Goal: Communication & Community: Answer question/provide support

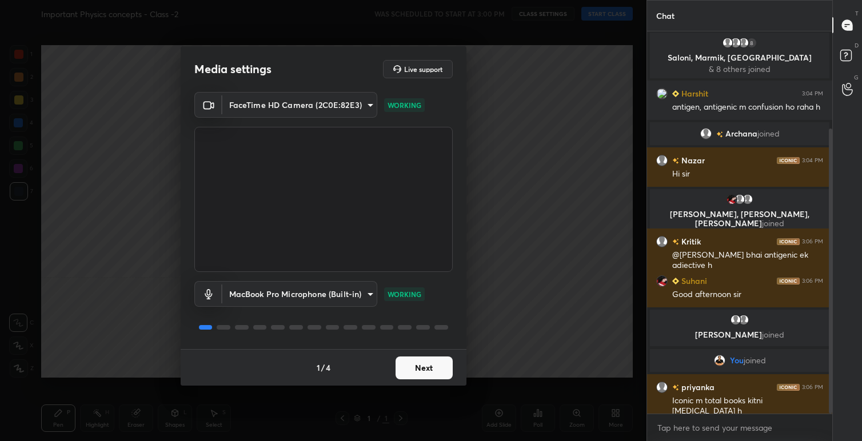
scroll to position [130, 0]
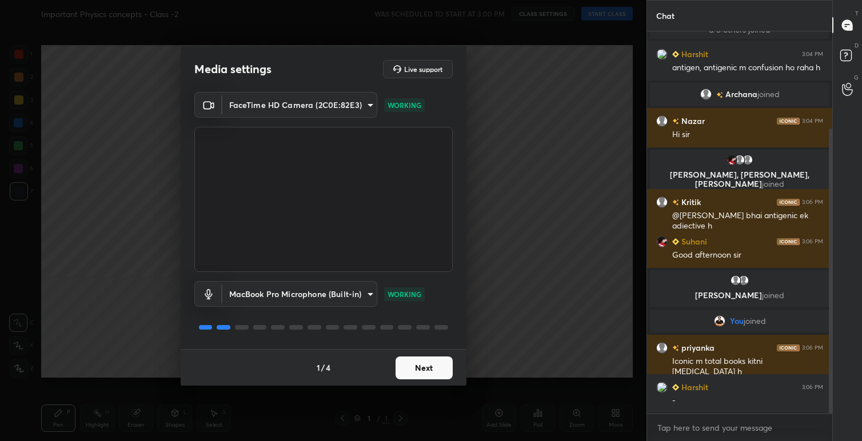
click at [427, 374] on button "Next" at bounding box center [423, 368] width 57 height 23
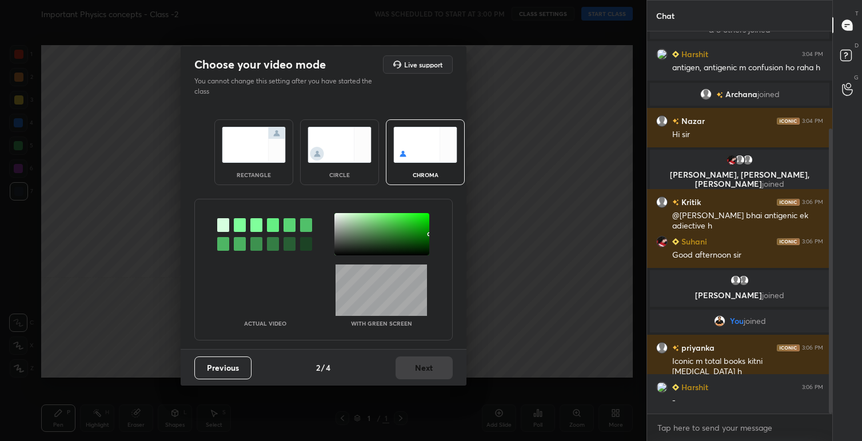
click at [250, 147] on img at bounding box center [254, 145] width 64 height 36
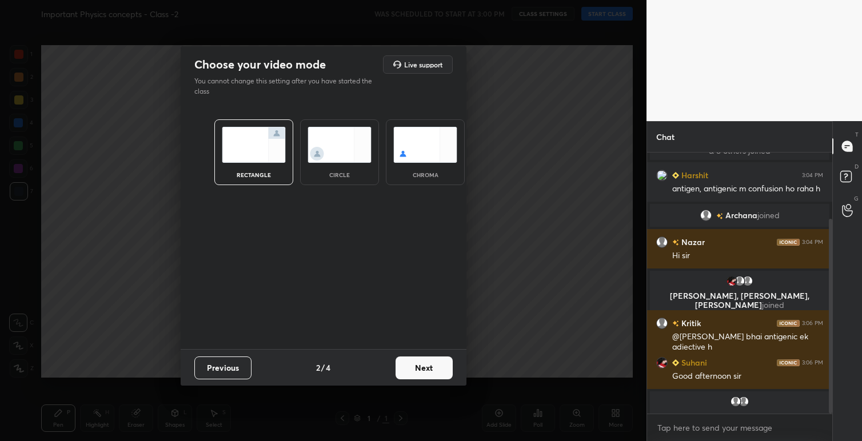
click at [431, 372] on button "Next" at bounding box center [423, 368] width 57 height 23
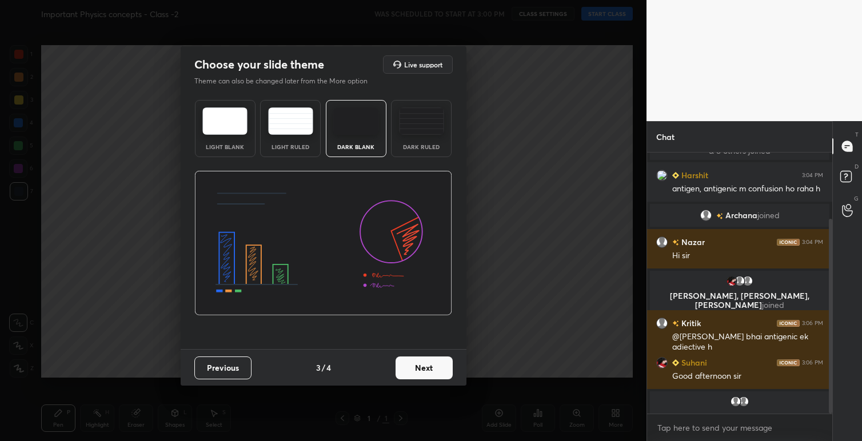
click at [220, 115] on img at bounding box center [224, 120] width 45 height 27
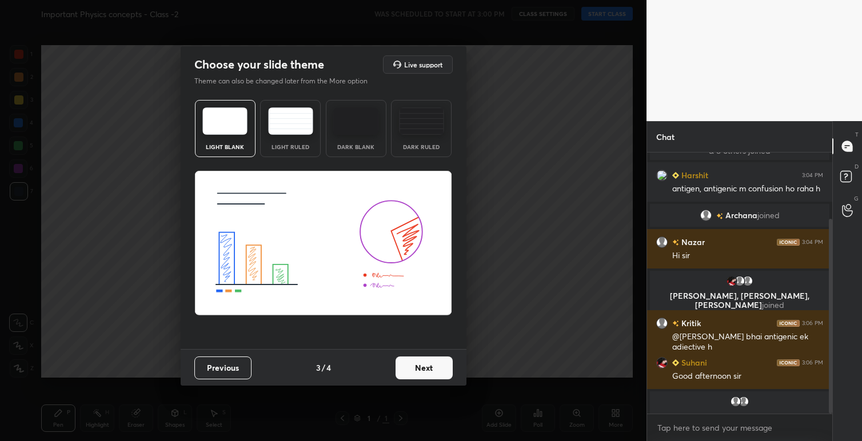
click at [418, 370] on button "Next" at bounding box center [423, 368] width 57 height 23
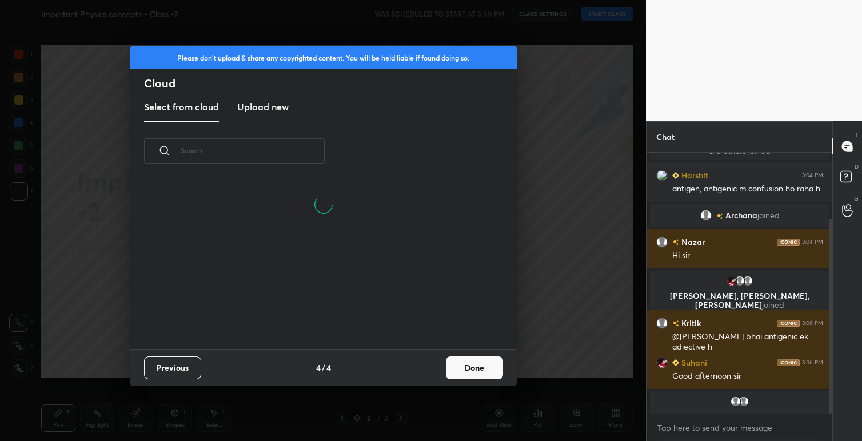
click at [474, 367] on button "Done" at bounding box center [474, 368] width 57 height 23
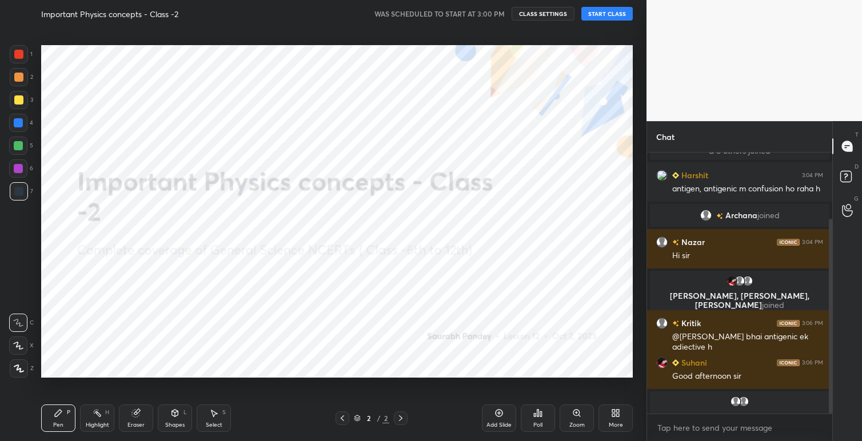
click at [617, 13] on button "START CLASS" at bounding box center [606, 14] width 51 height 14
click at [492, 14] on span "mute" at bounding box center [494, 14] width 16 height 8
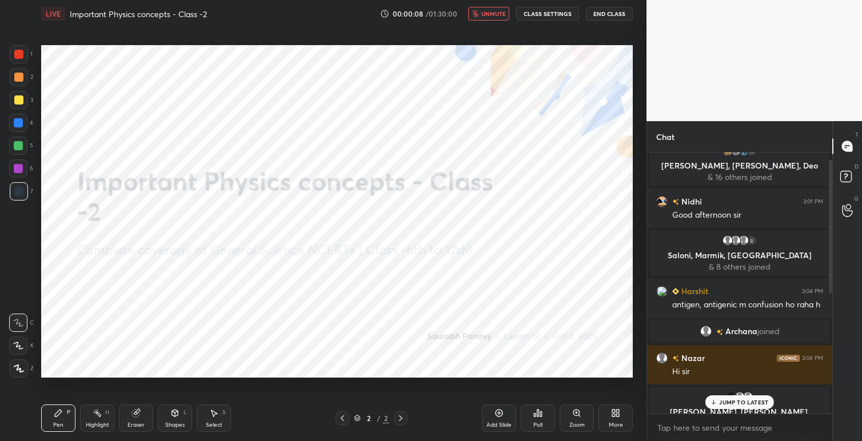
scroll to position [0, 0]
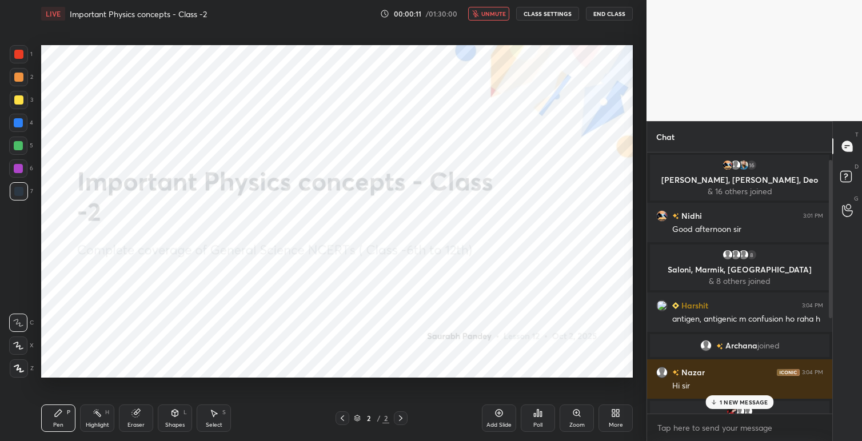
click at [546, 14] on button "CLASS SETTINGS" at bounding box center [547, 14] width 63 height 14
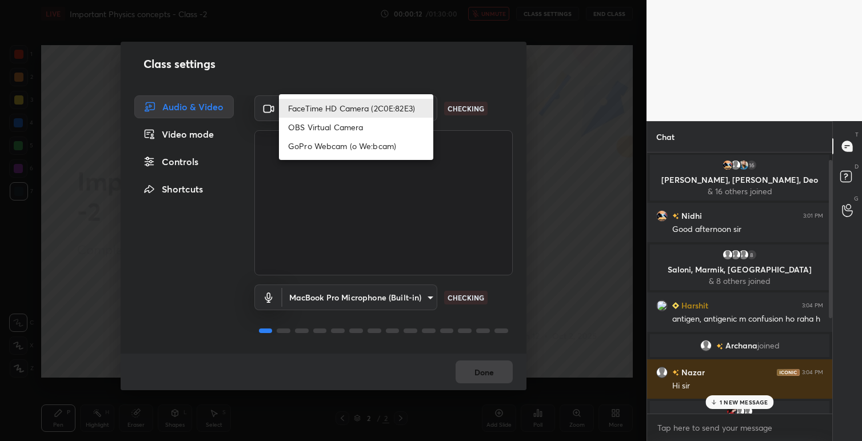
click at [427, 106] on body "1 2 3 4 5 6 7 C X Z C X Z E E Erase all H H LIVE Important Physics concepts - C…" at bounding box center [431, 220] width 862 height 441
click at [350, 125] on li "OBS Virtual Camera" at bounding box center [356, 127] width 154 height 19
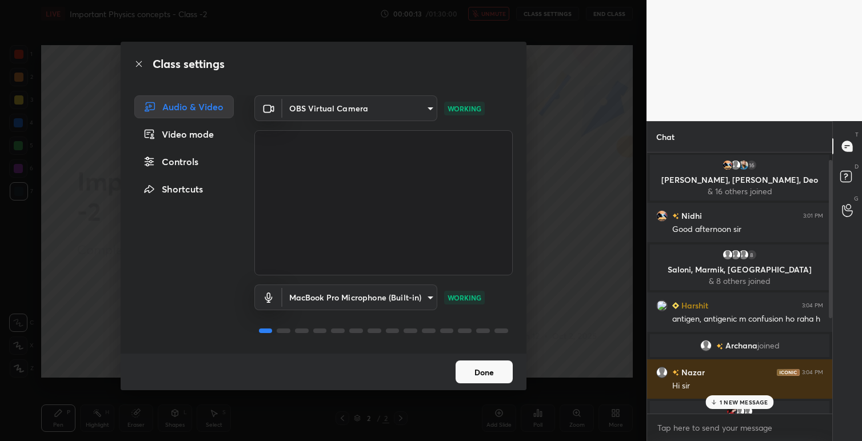
type input "eea9101cfb1ae92f62dacabb5af4faa94c8c4a8ed13d029731ff536fe877b221"
click at [486, 376] on button "Done" at bounding box center [483, 372] width 57 height 23
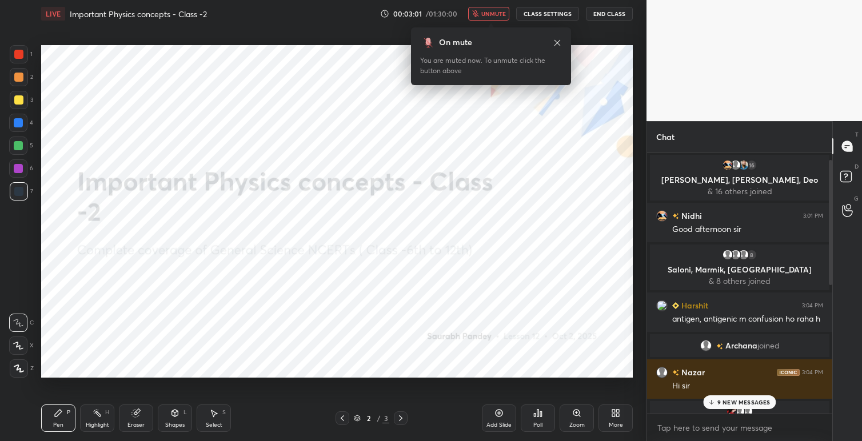
scroll to position [4, 4]
click at [494, 17] on span "unmute" at bounding box center [493, 14] width 25 height 8
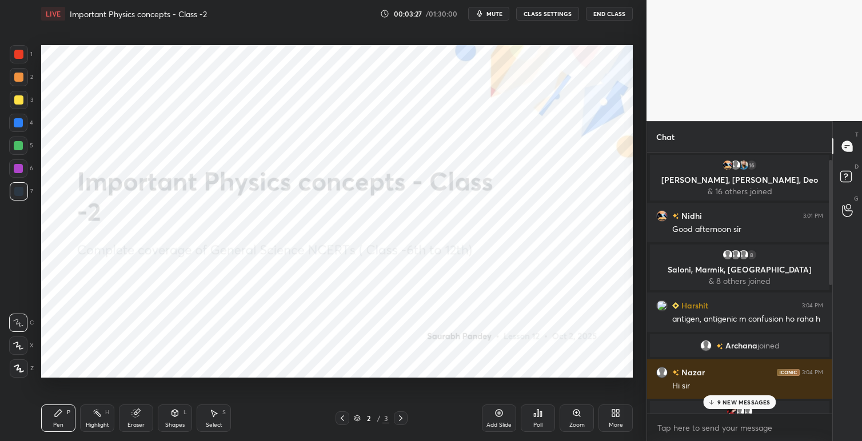
click at [542, 17] on button "CLASS SETTINGS" at bounding box center [547, 14] width 63 height 14
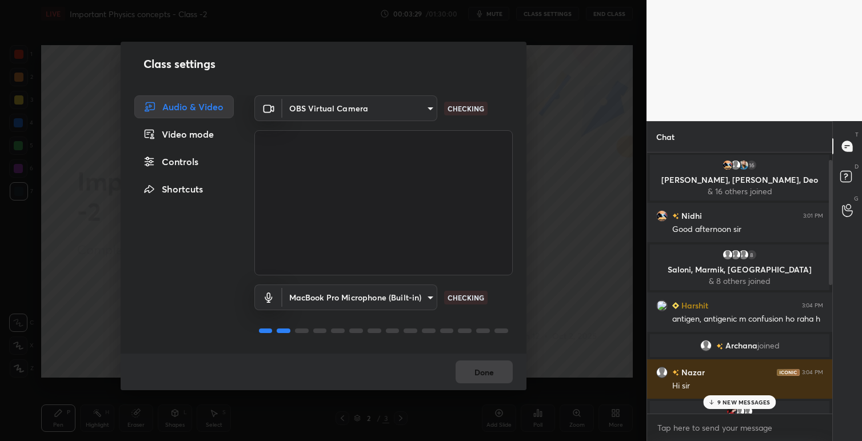
click at [424, 296] on body "1 2 3 4 5 6 7 C X Z C X Z E E Erase all H H LIVE Important Physics concepts - C…" at bounding box center [431, 220] width 862 height 441
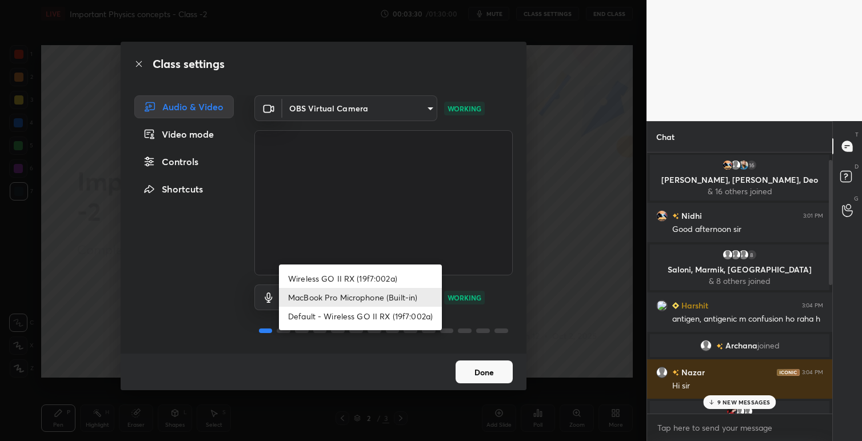
click at [379, 282] on li "Wireless GO II RX (19f7:002a)" at bounding box center [360, 278] width 163 height 19
type input "a89b6b9fee3d65aa25ebe05c07f2bd7759cce2655e0eadf156a05737dd31db95"
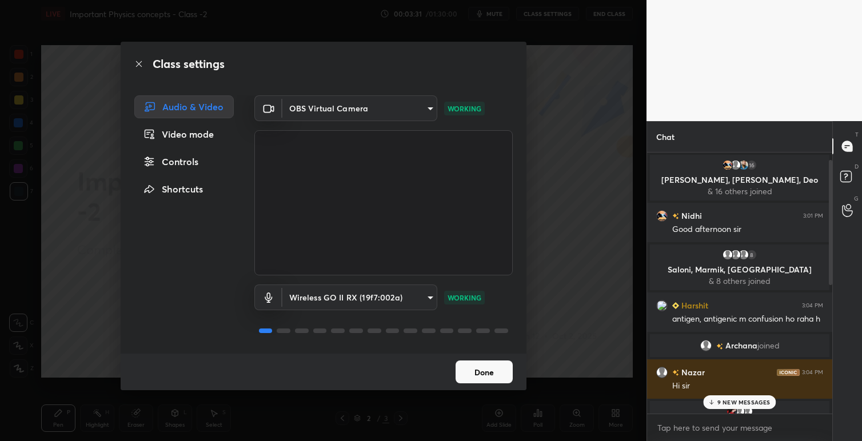
click at [489, 375] on button "Done" at bounding box center [483, 372] width 57 height 23
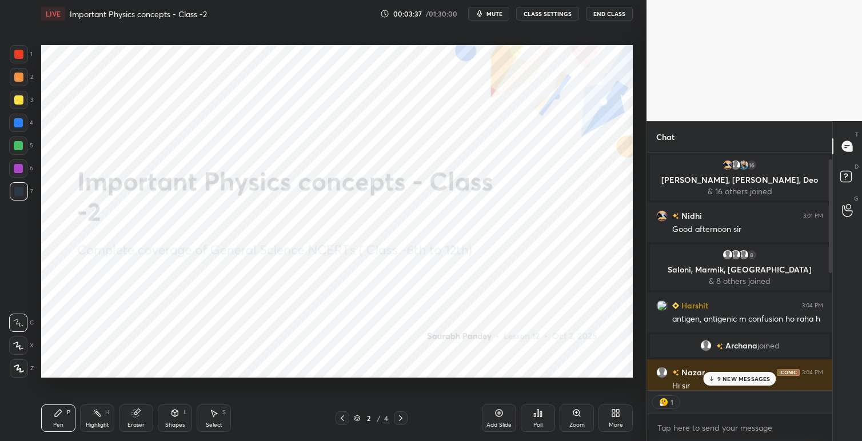
scroll to position [234, 182]
click at [544, 15] on button "CLASS SETTINGS" at bounding box center [547, 14] width 63 height 14
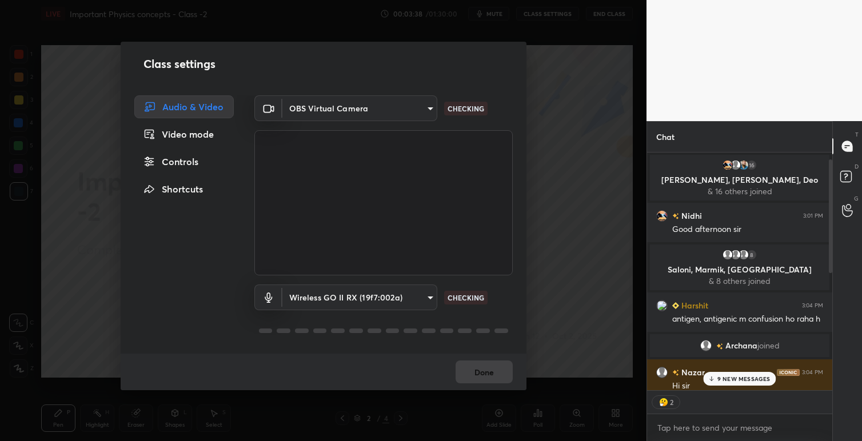
click at [425, 105] on body "1 2 3 4 5 6 7 C X Z C X Z E E Erase all H H LIVE Important Physics concepts - C…" at bounding box center [431, 220] width 862 height 441
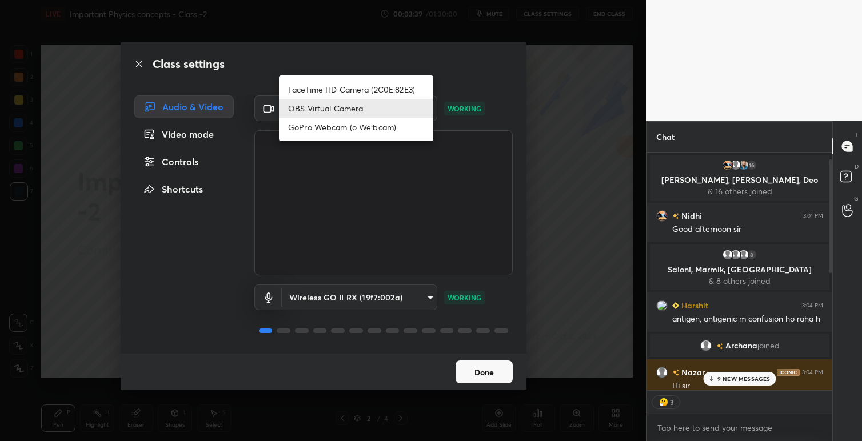
click at [365, 83] on li "FaceTime HD Camera (2C0E:82E3)" at bounding box center [356, 89] width 154 height 19
type input "049abcf8858106cc8b5668900eab1b73f81149d85a586d409554128722ea292a"
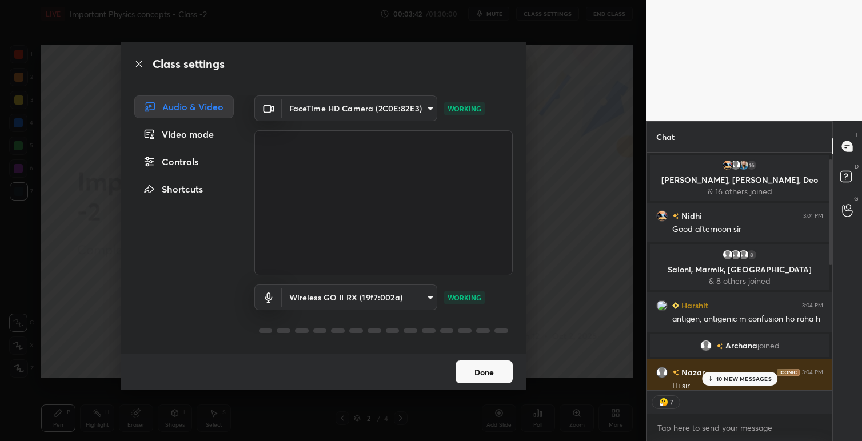
click at [489, 370] on button "Done" at bounding box center [483, 372] width 57 height 23
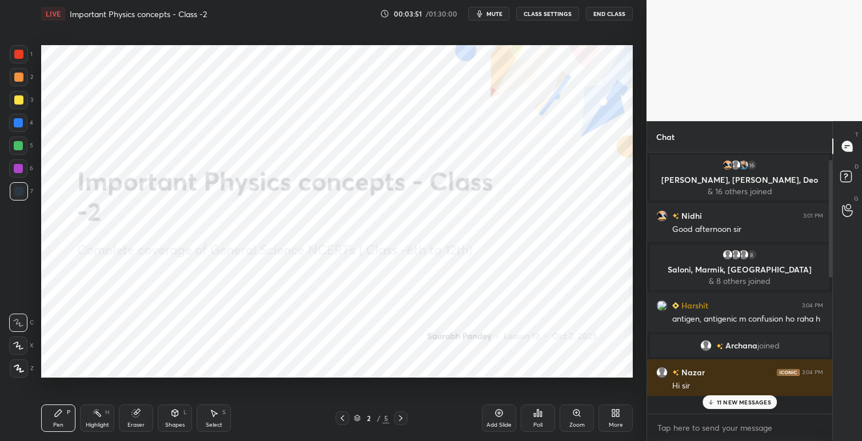
scroll to position [258, 182]
click at [620, 415] on div "More" at bounding box center [615, 418] width 34 height 27
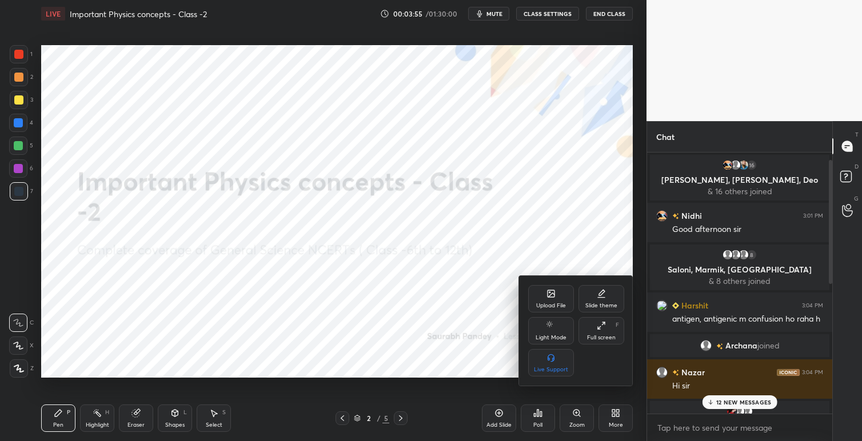
click at [559, 303] on div "Upload File" at bounding box center [551, 306] width 30 height 6
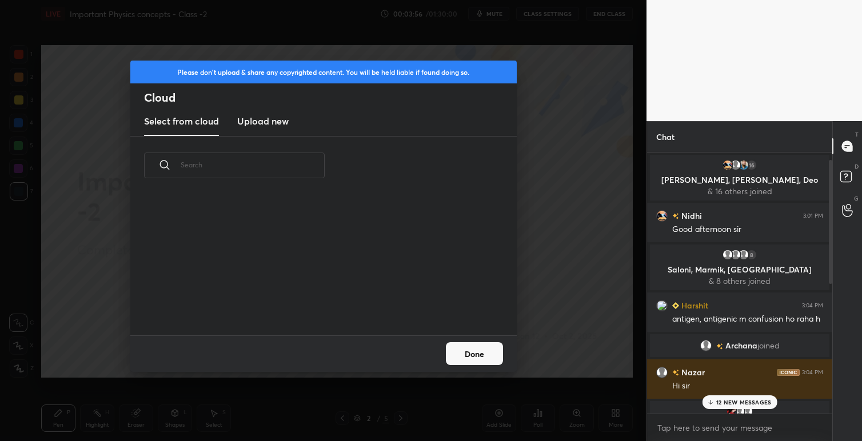
scroll to position [141, 367]
click at [273, 118] on h3 "Upload new" at bounding box center [262, 121] width 51 height 14
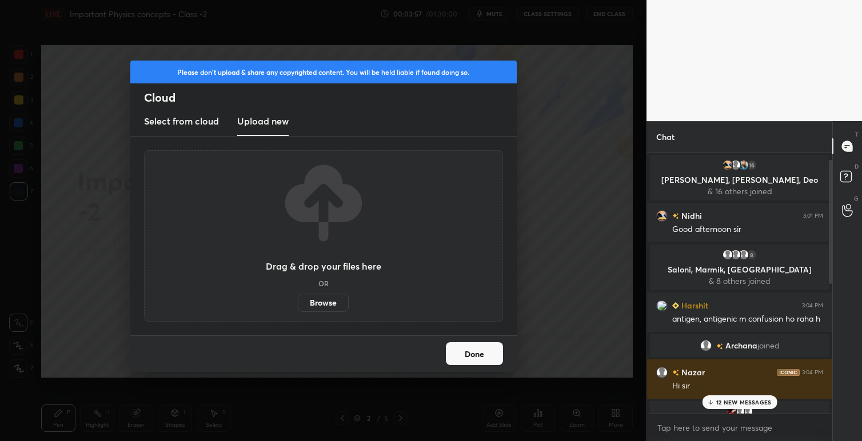
click at [319, 296] on label "Browse" at bounding box center [323, 303] width 51 height 18
click at [298, 296] on input "Browse" at bounding box center [298, 303] width 0 height 18
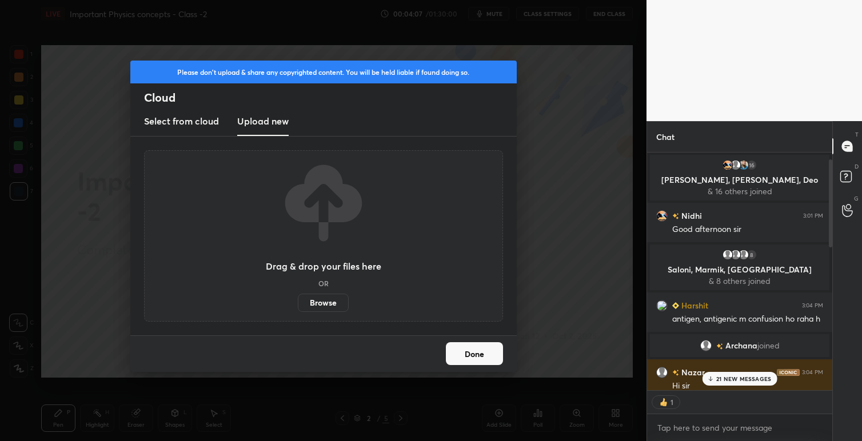
scroll to position [4, 4]
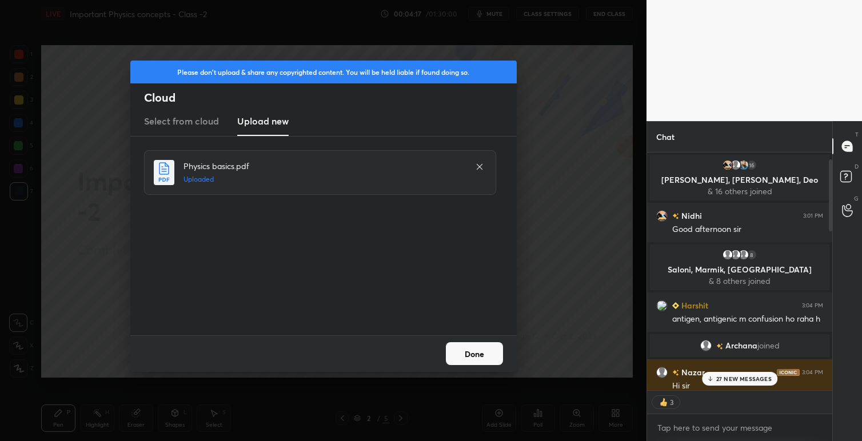
click at [481, 353] on button "Done" at bounding box center [474, 353] width 57 height 23
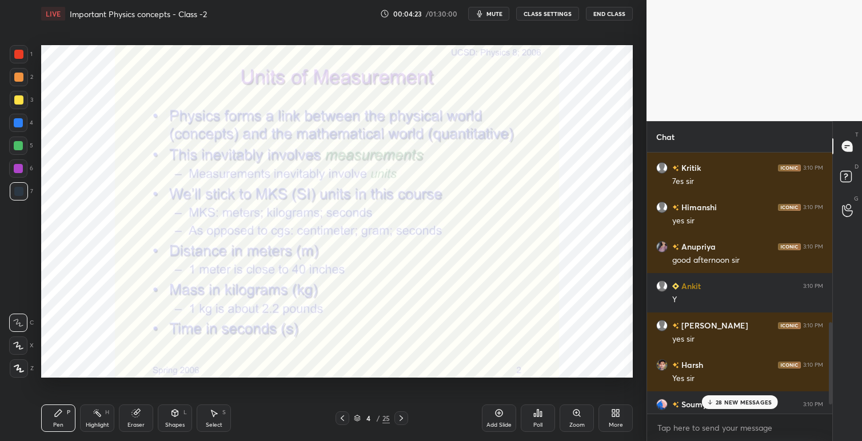
scroll to position [1171, 0]
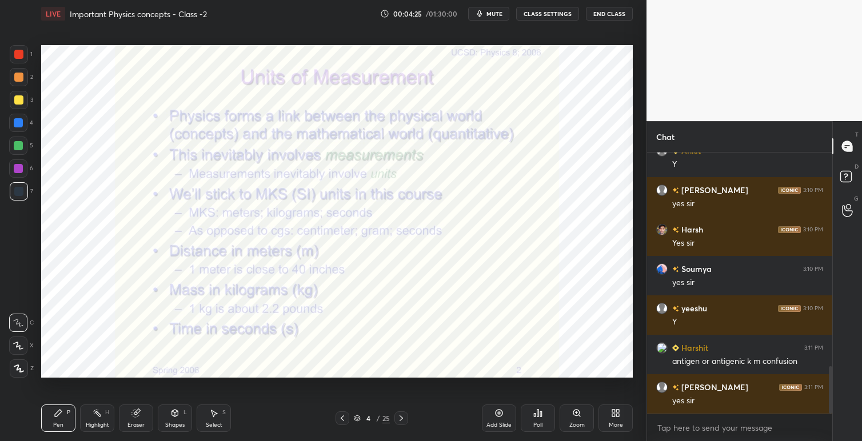
click at [342, 417] on icon at bounding box center [342, 418] width 3 height 6
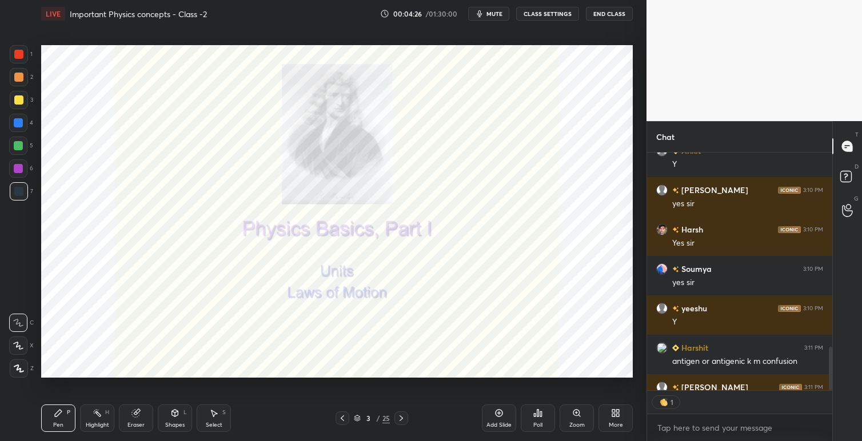
scroll to position [4, 4]
click at [341, 416] on icon at bounding box center [342, 418] width 9 height 9
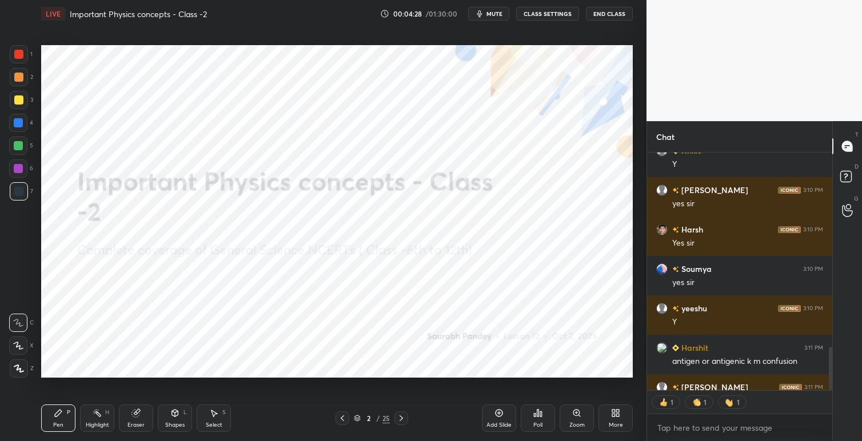
click at [615, 411] on icon at bounding box center [615, 413] width 9 height 9
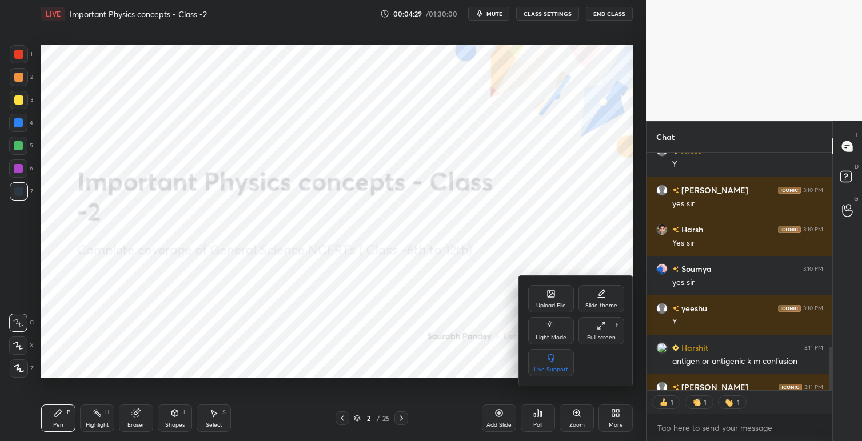
click at [601, 301] on div "Slide theme" at bounding box center [601, 298] width 46 height 27
click at [555, 367] on div "Dark Blank" at bounding box center [551, 370] width 29 height 6
click at [480, 315] on div at bounding box center [431, 220] width 862 height 441
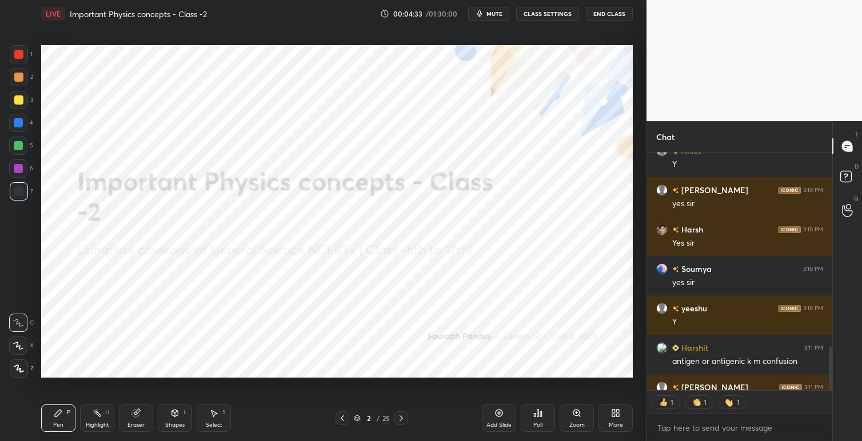
click at [502, 411] on icon at bounding box center [498, 413] width 7 height 7
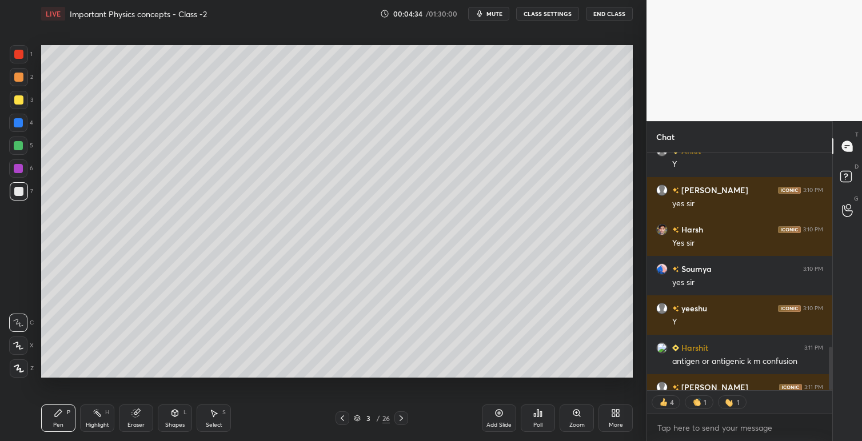
click at [617, 411] on icon at bounding box center [617, 411] width 3 height 3
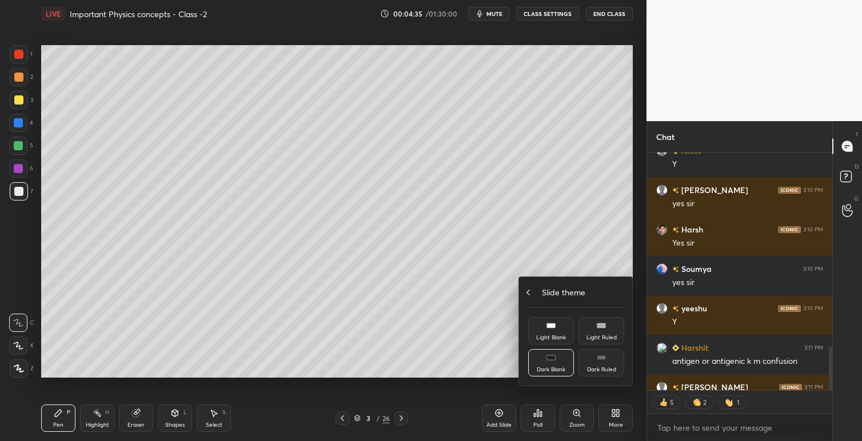
click at [533, 293] on div "Slide theme" at bounding box center [576, 292] width 96 height 12
click at [543, 300] on div "Upload File" at bounding box center [551, 298] width 46 height 27
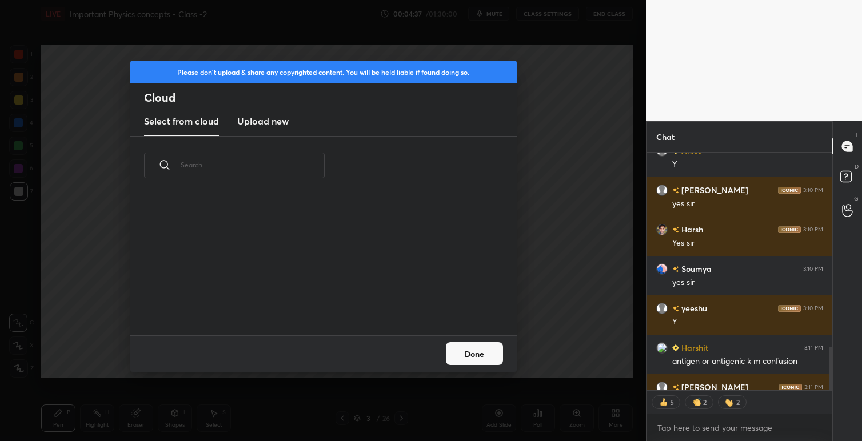
scroll to position [141, 367]
click at [273, 123] on h3 "Upload new" at bounding box center [262, 121] width 51 height 14
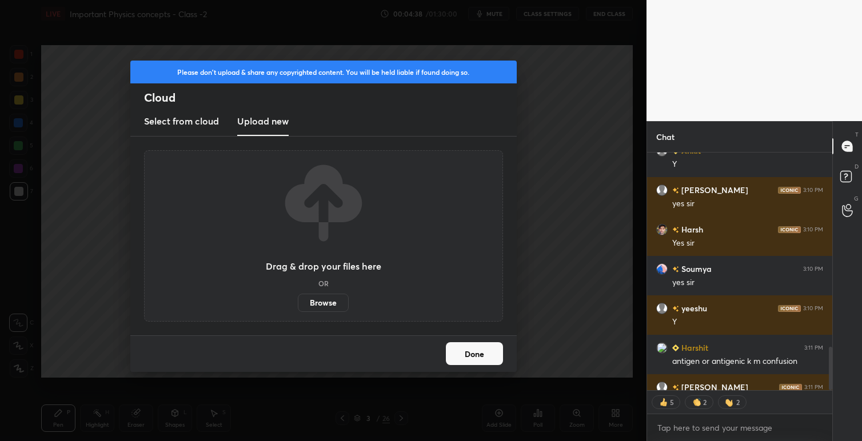
click at [317, 299] on label "Browse" at bounding box center [323, 303] width 51 height 18
click at [298, 299] on input "Browse" at bounding box center [298, 303] width 0 height 18
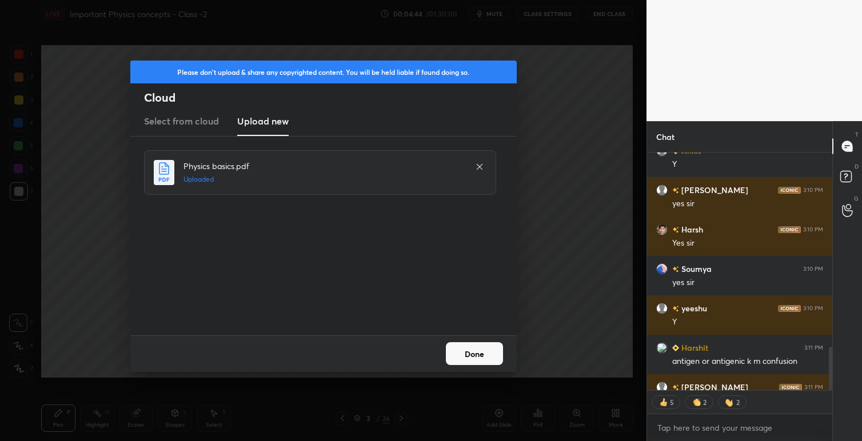
click at [481, 350] on button "Done" at bounding box center [474, 353] width 57 height 23
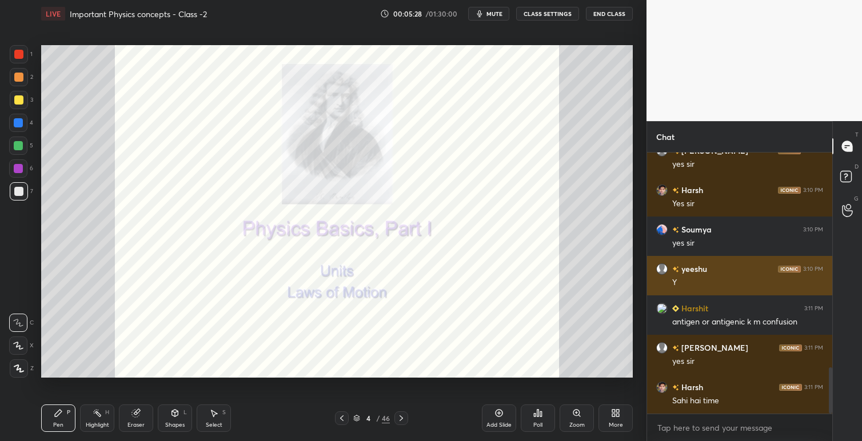
scroll to position [1250, 0]
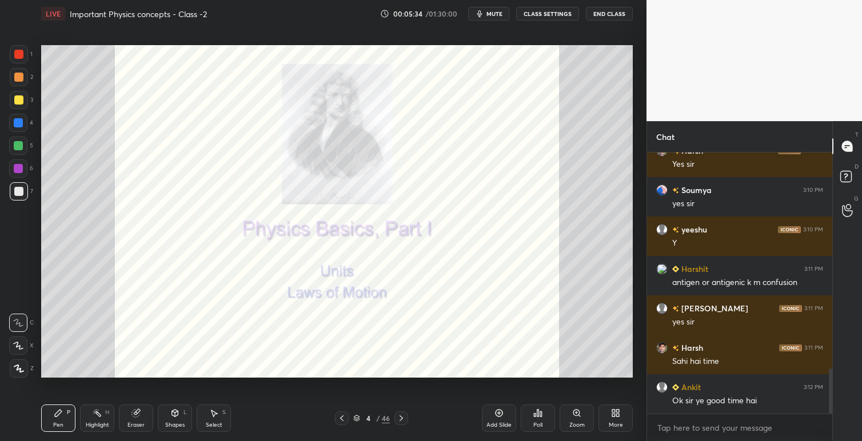
click at [403, 415] on icon at bounding box center [401, 418] width 9 height 9
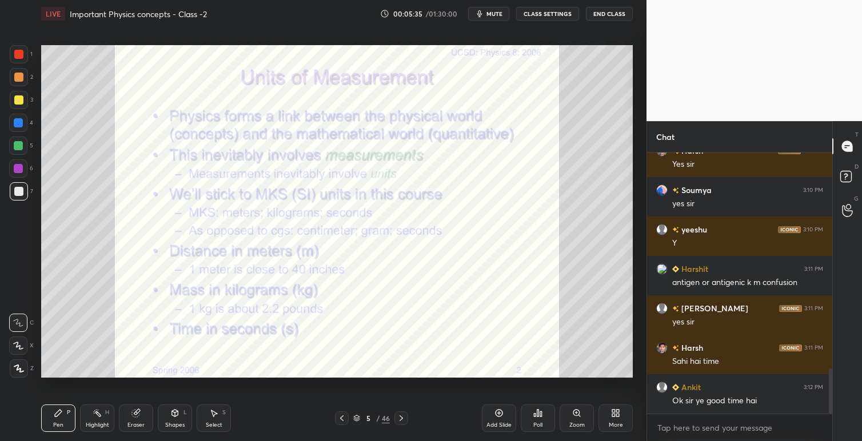
click at [341, 418] on icon at bounding box center [341, 418] width 3 height 6
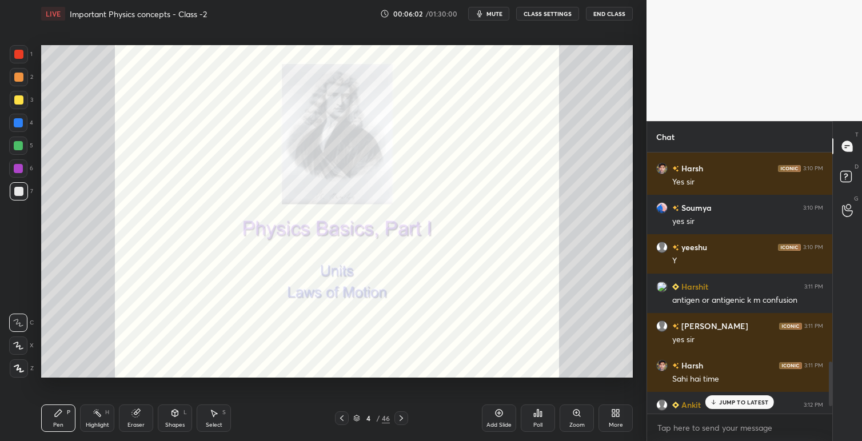
scroll to position [1278, 0]
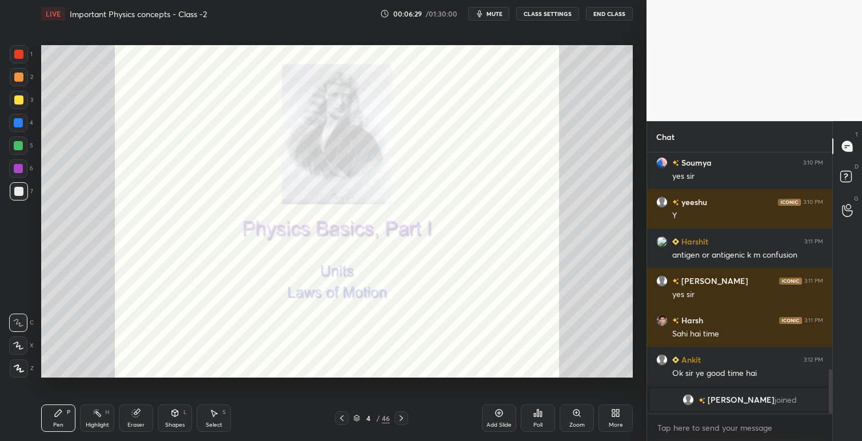
click at [401, 421] on icon at bounding box center [401, 418] width 9 height 9
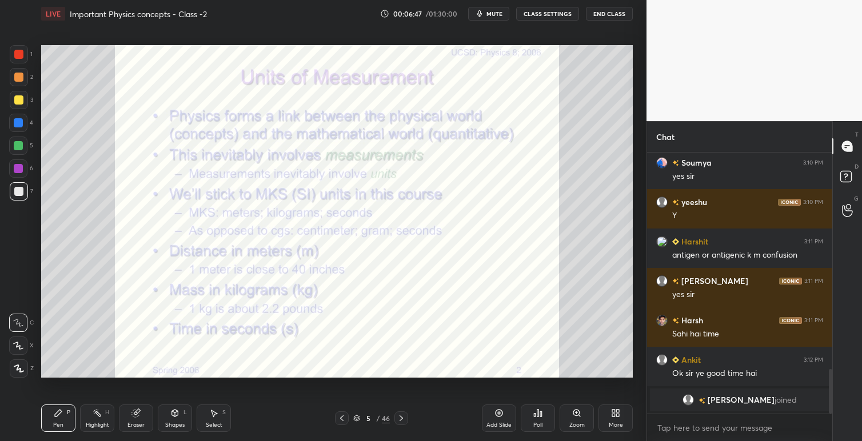
drag, startPoint x: 17, startPoint y: 51, endPoint x: 39, endPoint y: 67, distance: 27.4
click at [18, 53] on div at bounding box center [18, 54] width 9 height 9
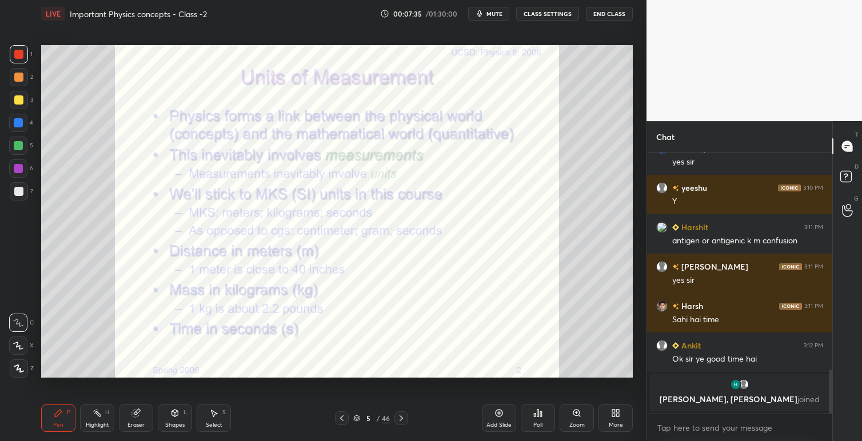
scroll to position [1089, 0]
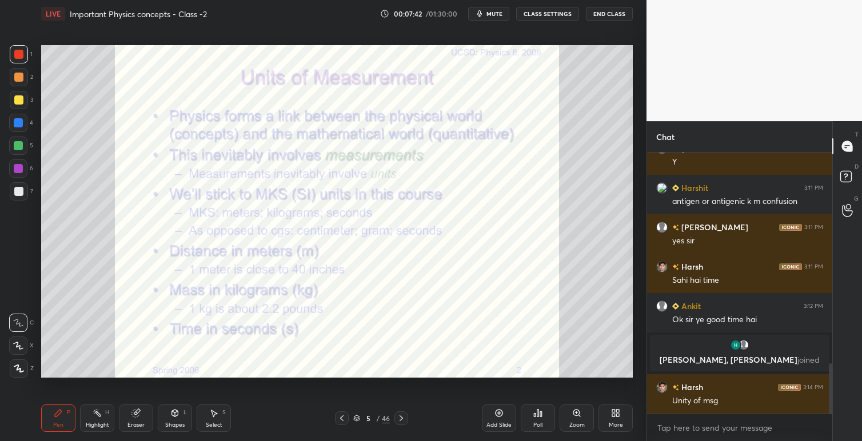
click at [406, 418] on icon at bounding box center [401, 418] width 9 height 9
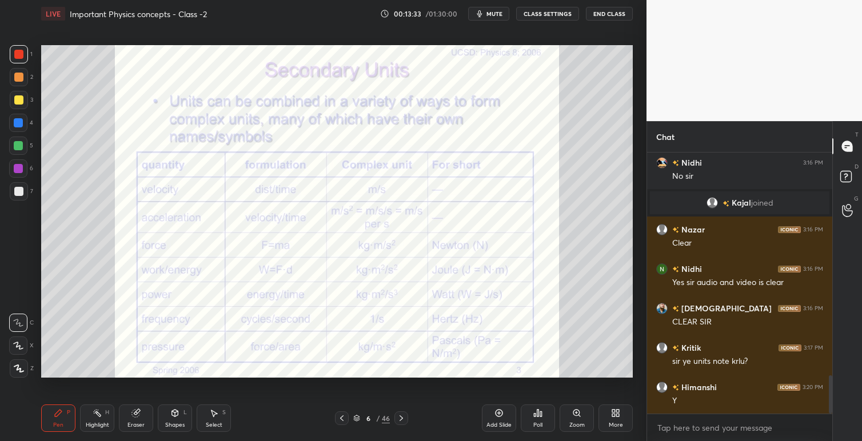
scroll to position [1550, 0]
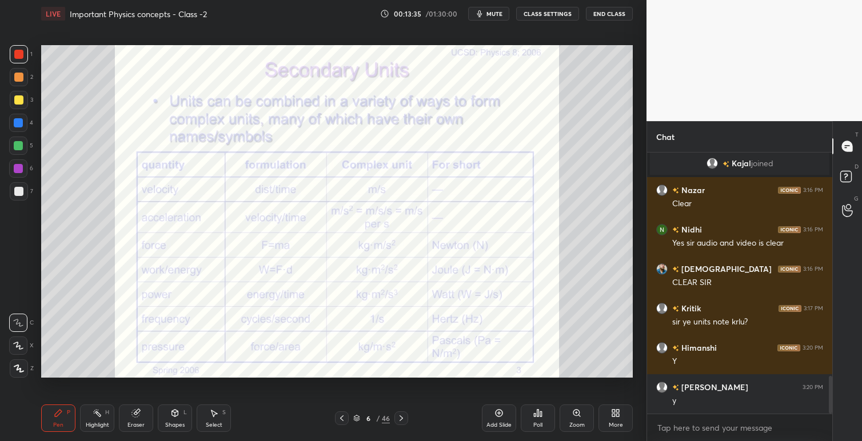
click at [401, 417] on icon at bounding box center [401, 418] width 9 height 9
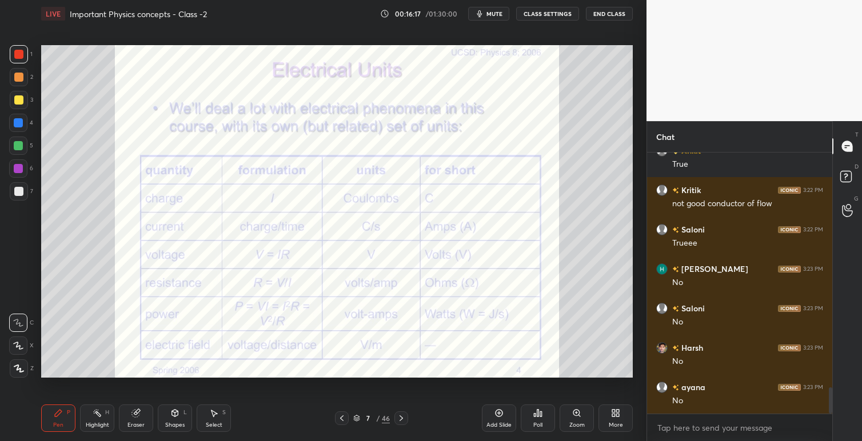
scroll to position [2453, 0]
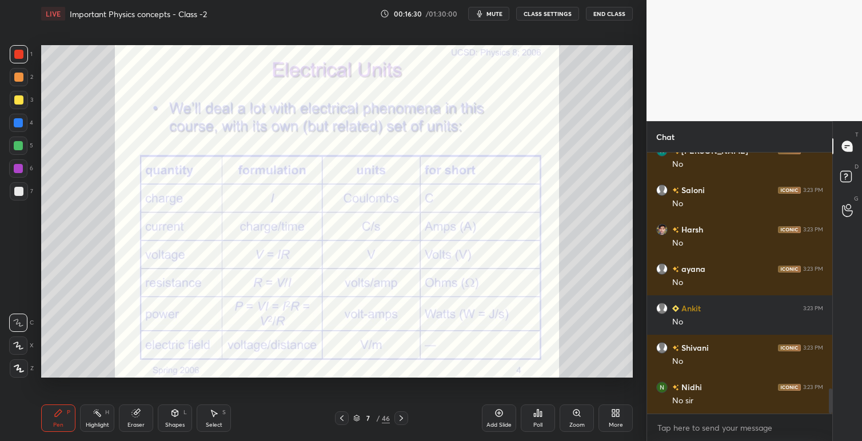
click at [341, 417] on icon at bounding box center [341, 418] width 9 height 9
click at [404, 420] on icon at bounding box center [401, 418] width 9 height 9
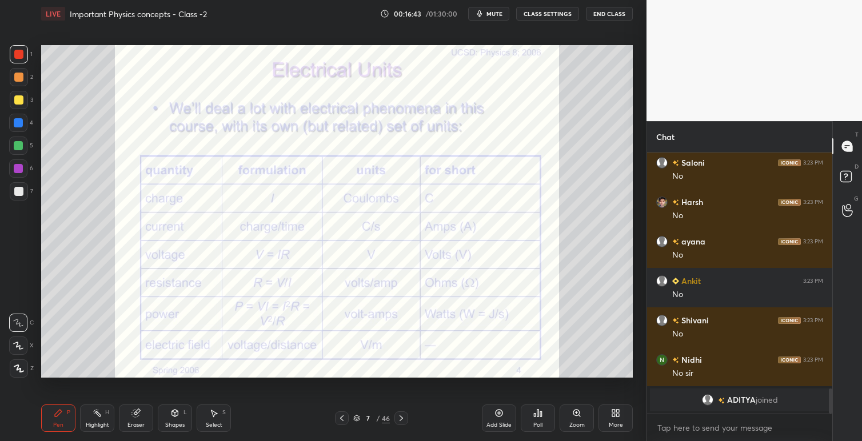
scroll to position [2315, 0]
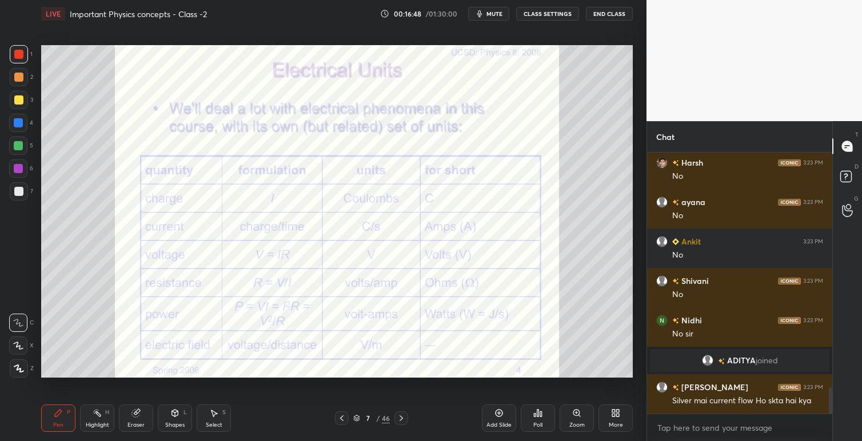
click at [402, 418] on icon at bounding box center [400, 418] width 3 height 6
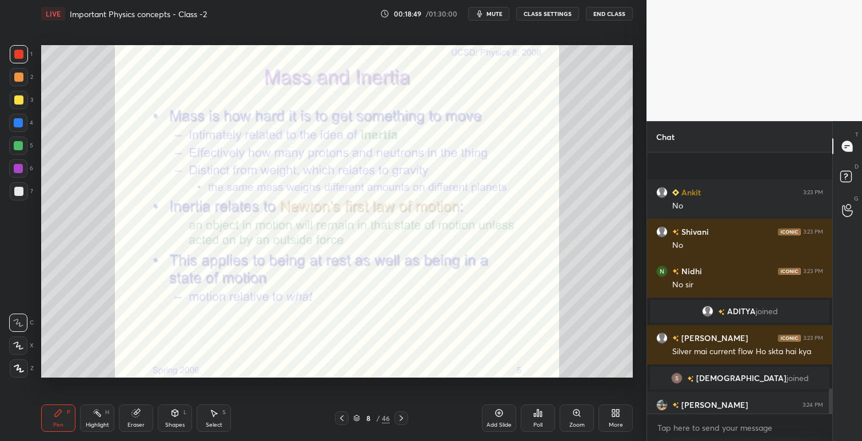
scroll to position [2427, 0]
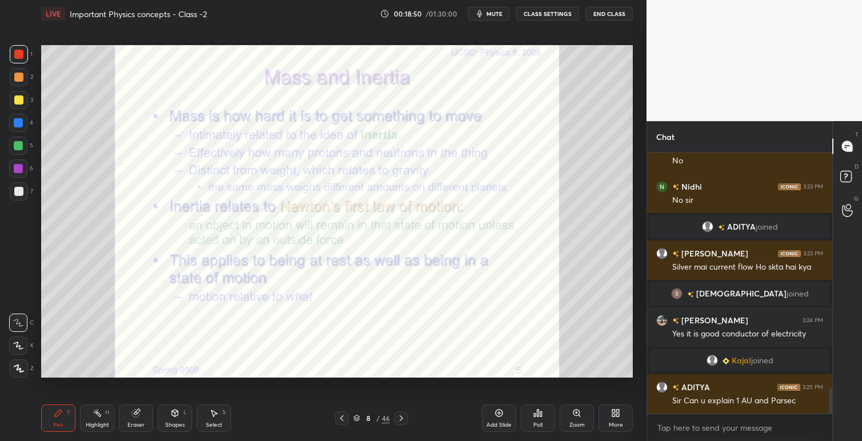
click at [615, 413] on icon at bounding box center [615, 413] width 9 height 9
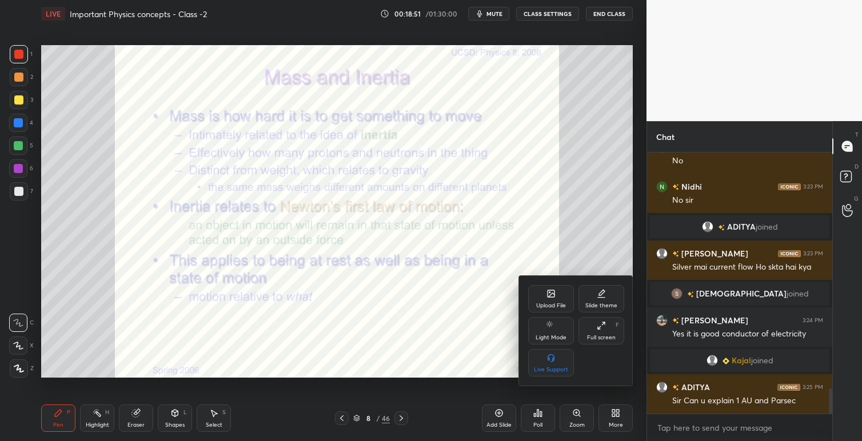
click at [551, 307] on div "Upload File" at bounding box center [551, 306] width 30 height 6
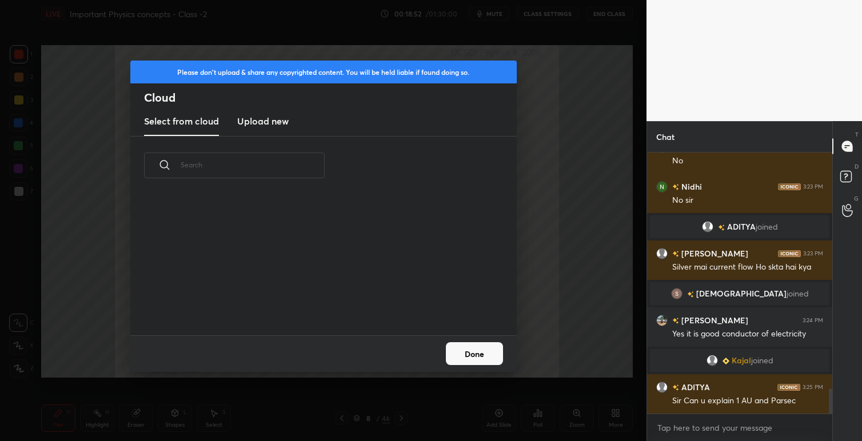
scroll to position [141, 367]
click at [260, 122] on h3 "Upload new" at bounding box center [262, 121] width 51 height 14
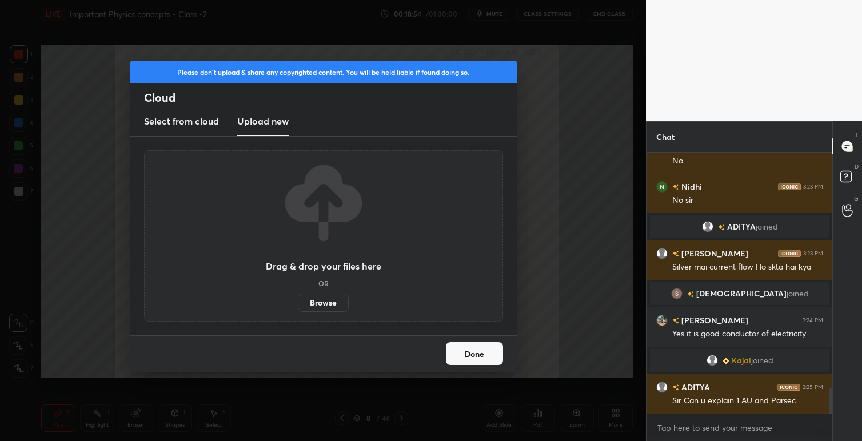
click at [315, 301] on label "Browse" at bounding box center [323, 303] width 51 height 18
click at [298, 301] on input "Browse" at bounding box center [298, 303] width 0 height 18
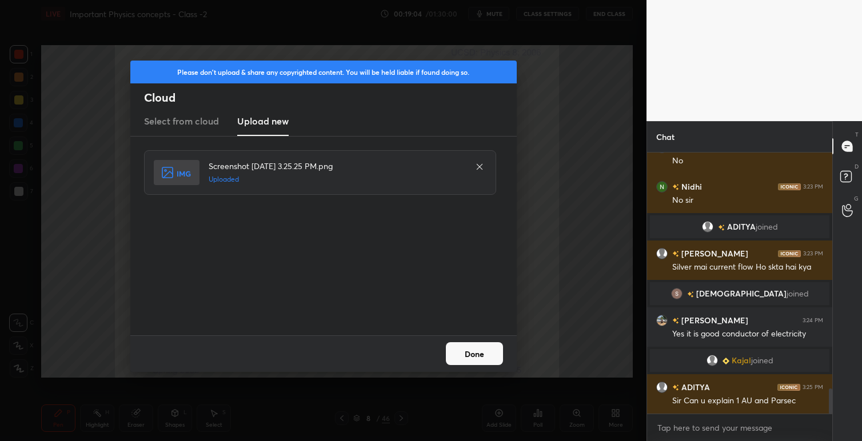
click at [489, 354] on button "Done" at bounding box center [474, 353] width 57 height 23
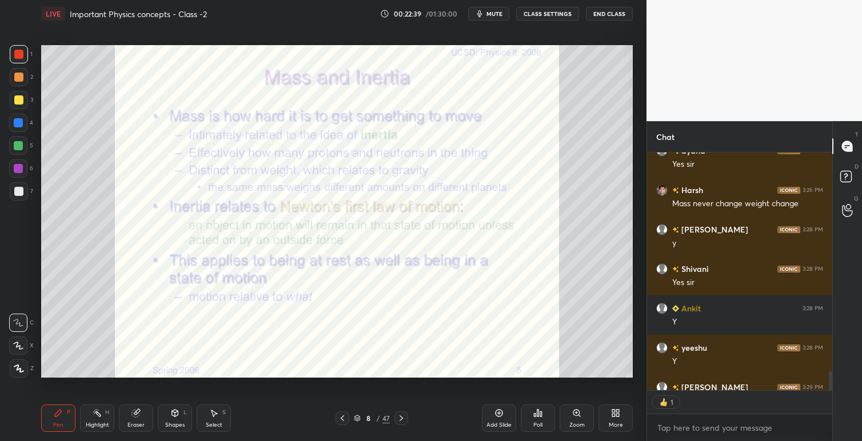
scroll to position [2766, 0]
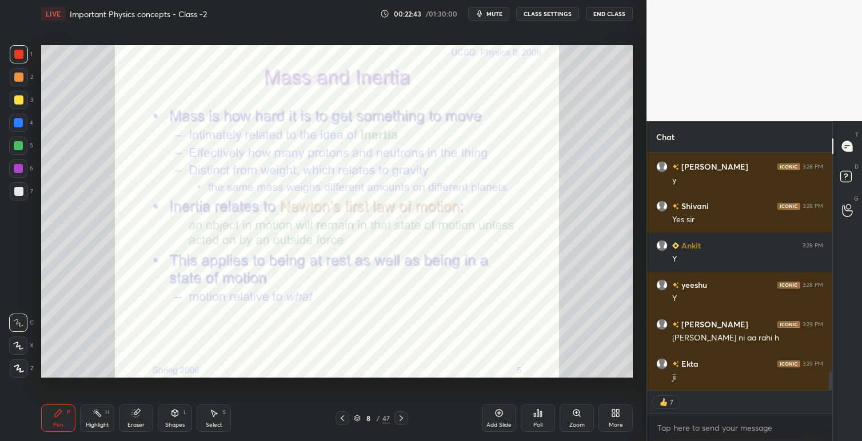
click at [554, 11] on button "CLASS SETTINGS" at bounding box center [547, 14] width 63 height 14
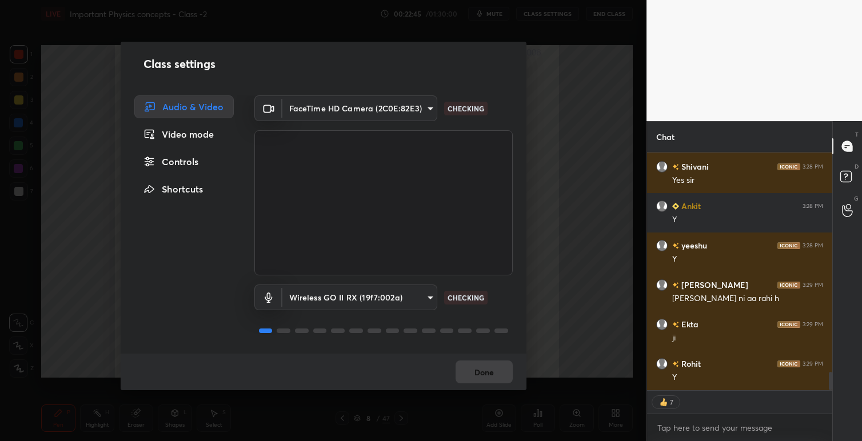
scroll to position [2845, 0]
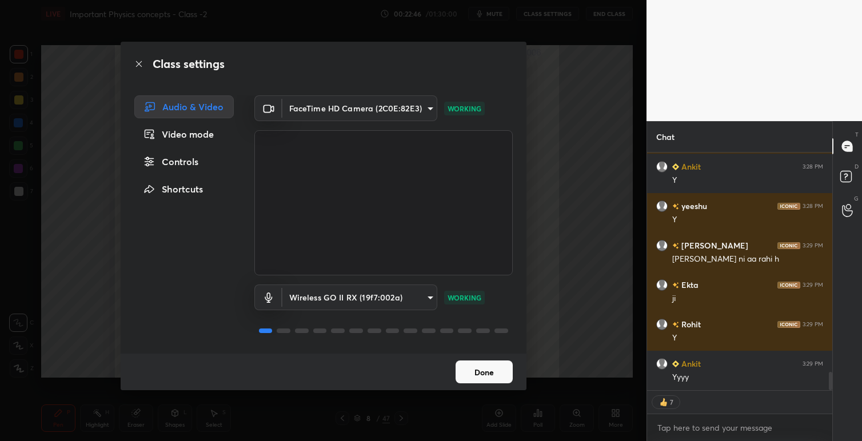
click at [492, 370] on button "Done" at bounding box center [483, 372] width 57 height 23
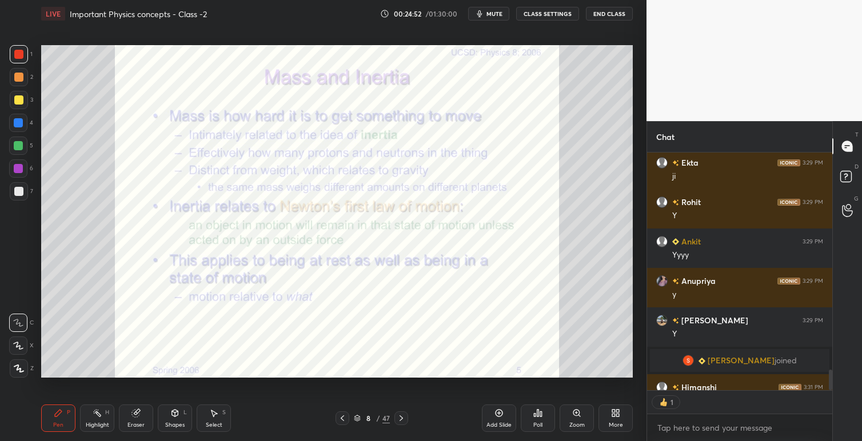
scroll to position [2858, 0]
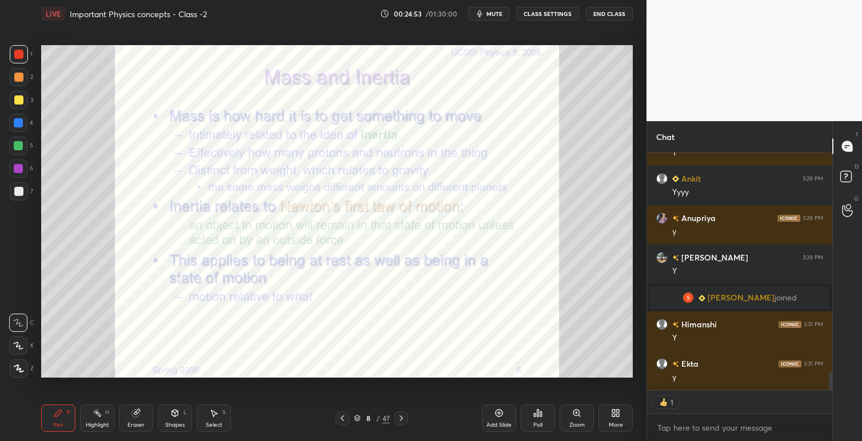
click at [491, 12] on span "mute" at bounding box center [494, 14] width 16 height 8
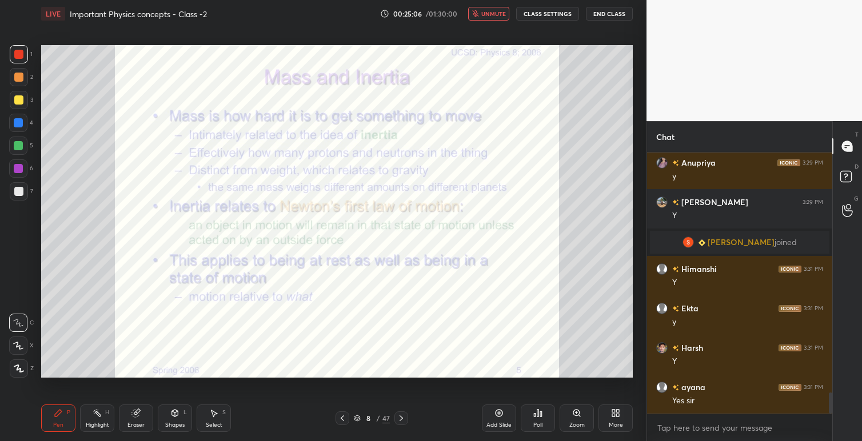
scroll to position [2953, 0]
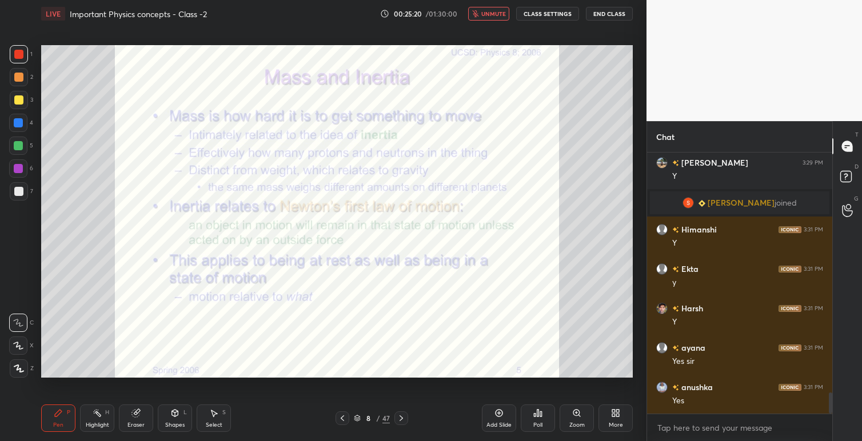
click at [490, 13] on span "unmute" at bounding box center [493, 14] width 25 height 8
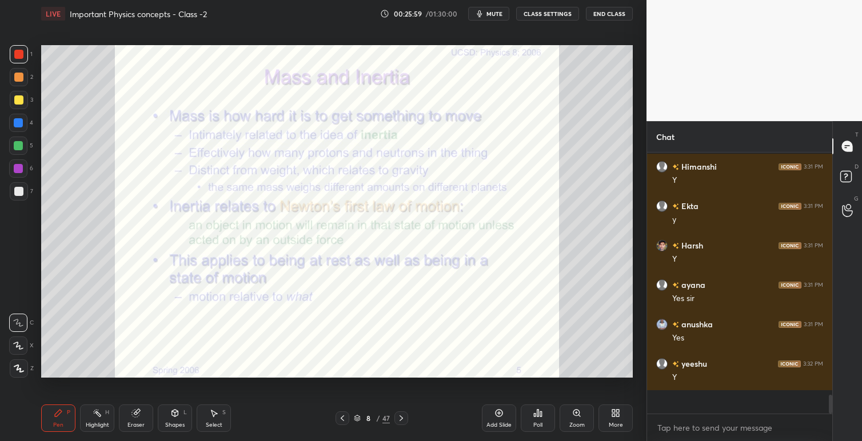
scroll to position [3031, 0]
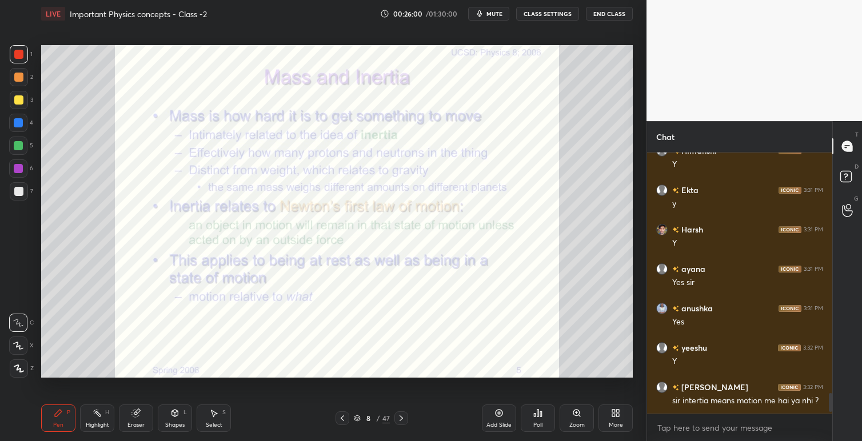
click at [400, 421] on icon at bounding box center [401, 418] width 9 height 9
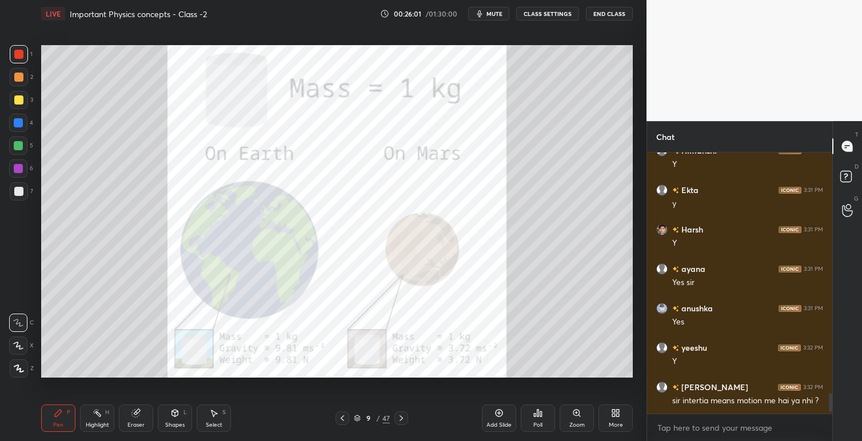
click at [402, 417] on icon at bounding box center [401, 418] width 9 height 9
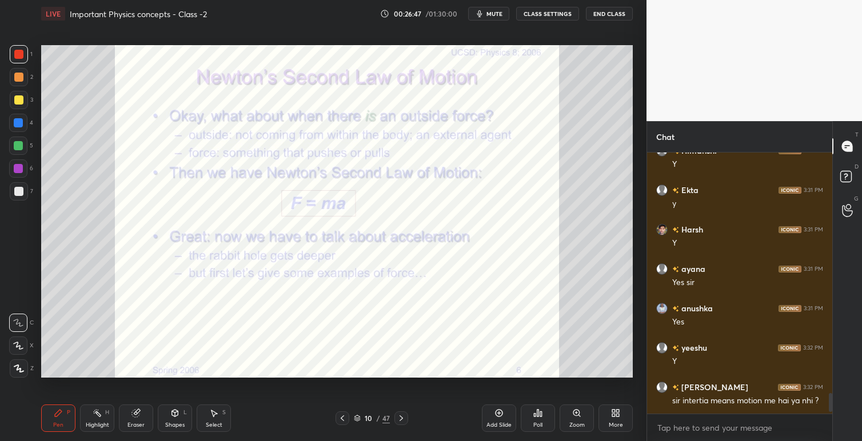
click at [599, 10] on button "End Class" at bounding box center [609, 14] width 47 height 14
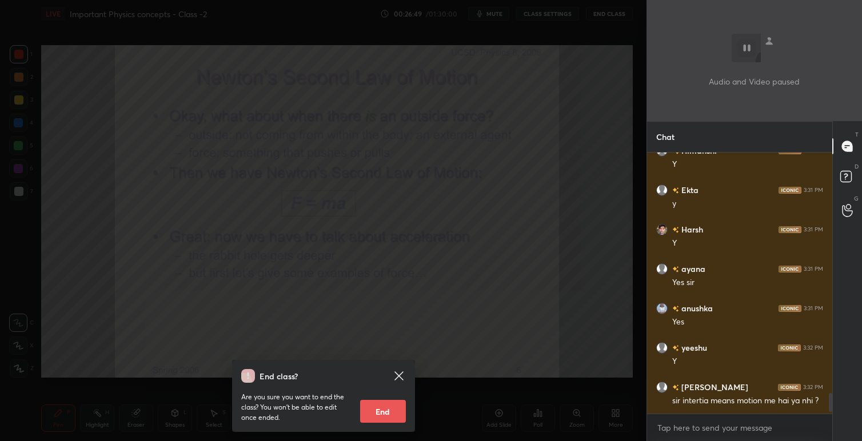
click at [379, 415] on button "End" at bounding box center [383, 411] width 46 height 23
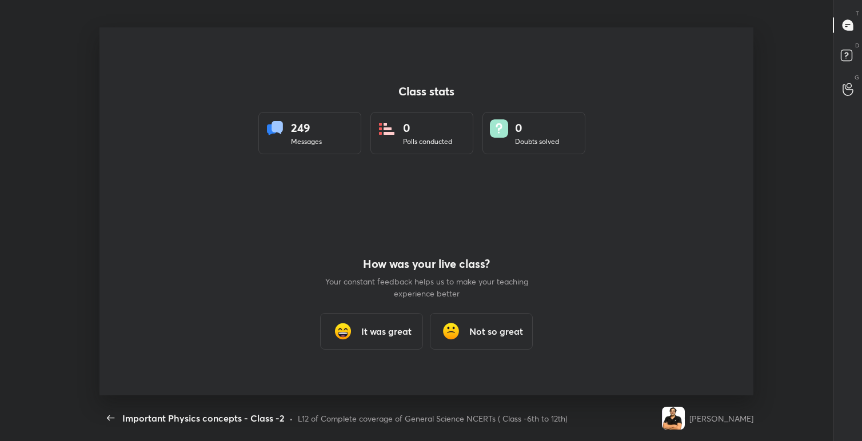
scroll to position [0, 0]
click at [489, 325] on h3 "Not so great" at bounding box center [496, 332] width 54 height 14
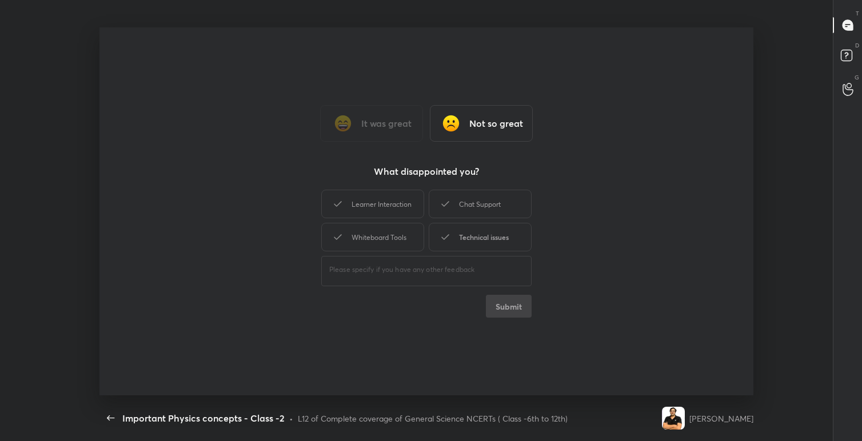
click at [458, 234] on div "Technical issues" at bounding box center [480, 237] width 103 height 29
click at [508, 309] on button "Submit" at bounding box center [509, 306] width 46 height 23
